Goal: Find specific fact: Find specific fact

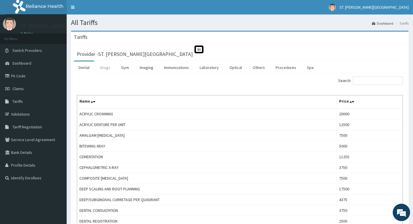
click at [104, 71] on link "Drugs" at bounding box center [105, 67] width 19 height 12
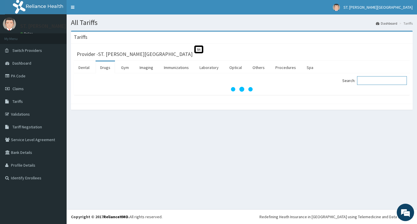
click at [372, 82] on input "Search:" at bounding box center [382, 80] width 50 height 9
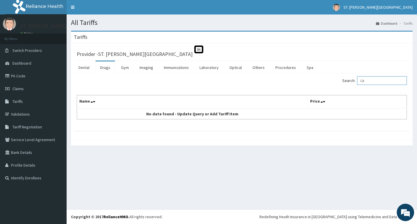
type input "C"
click at [127, 67] on link "Gym" at bounding box center [124, 67] width 17 height 12
click at [102, 66] on link "Drugs" at bounding box center [105, 67] width 19 height 12
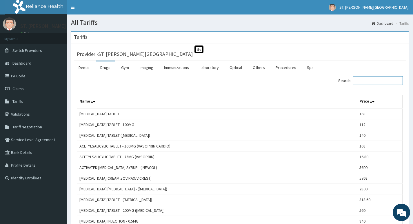
click at [391, 82] on input "Search:" at bounding box center [378, 80] width 50 height 9
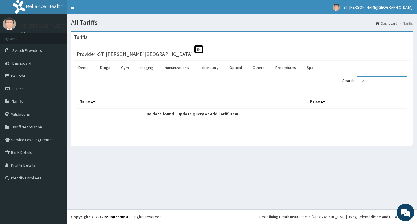
type input "C"
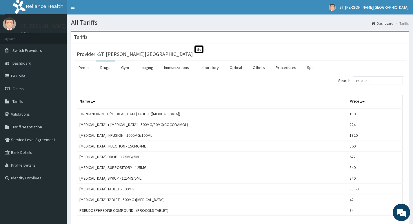
drag, startPoint x: 243, startPoint y: 94, endPoint x: 259, endPoint y: 87, distance: 17.0
click at [258, 87] on div "Search: PARACET Name Price ORPHANEDRINE + PARACETAMOL TABLET (NORGESIC) 180 PAR…" at bounding box center [240, 146] width 326 height 140
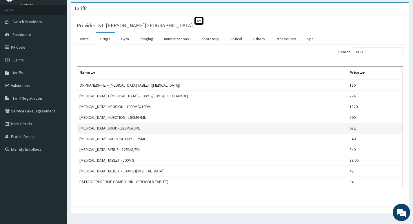
scroll to position [29, 0]
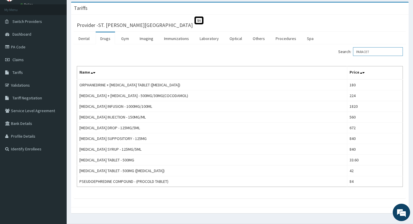
click at [378, 51] on input "PARACET" at bounding box center [378, 51] width 50 height 9
type input "P"
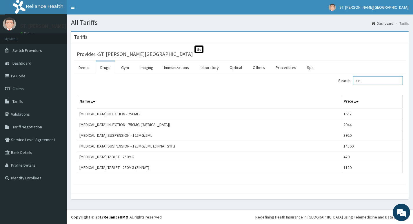
type input "C"
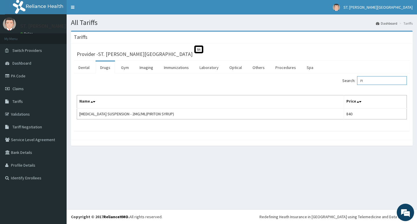
type input "P"
type input "CAMOSUNATE"
click at [123, 69] on link "Gym" at bounding box center [124, 67] width 17 height 12
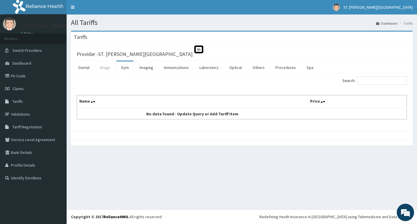
click at [111, 69] on link "Drugs" at bounding box center [105, 67] width 19 height 12
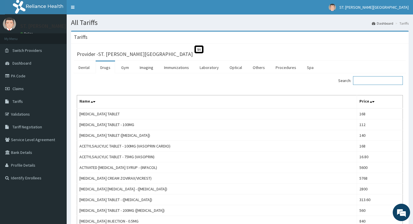
click at [386, 81] on input "Search:" at bounding box center [378, 80] width 50 height 9
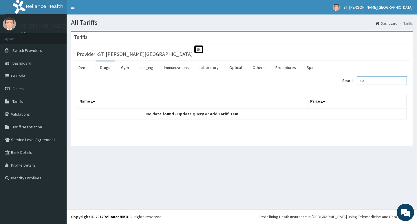
type input "C"
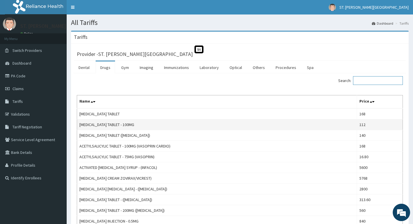
type input "c"
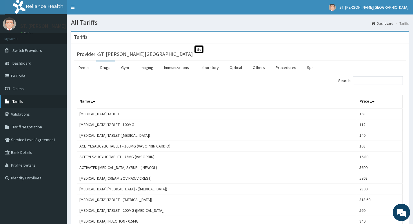
click at [39, 99] on link "Tariffs" at bounding box center [33, 101] width 67 height 13
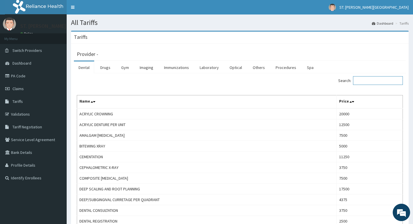
click at [374, 80] on input "Search:" at bounding box center [378, 80] width 50 height 9
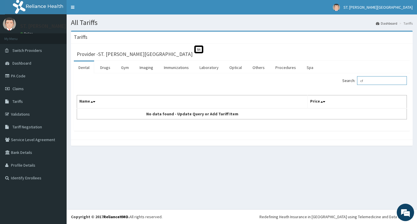
type input "c"
type input "C"
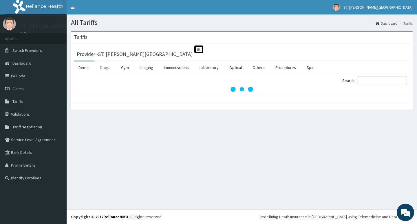
click at [105, 69] on link "Drugs" at bounding box center [105, 67] width 19 height 12
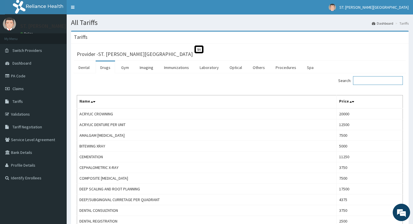
click at [361, 84] on input "Search:" at bounding box center [378, 80] width 50 height 9
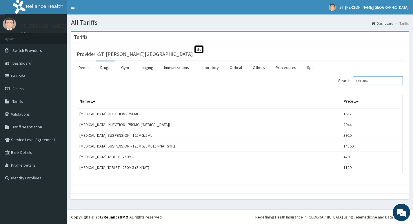
type input "CEFURO"
